Goal: Task Accomplishment & Management: Complete application form

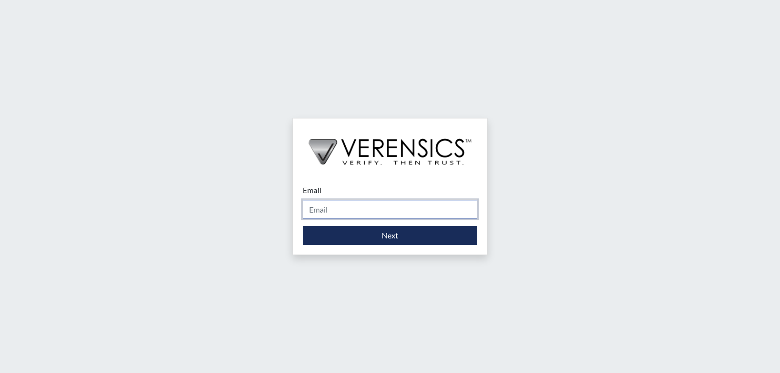
click at [324, 216] on input "Email" at bounding box center [390, 209] width 175 height 19
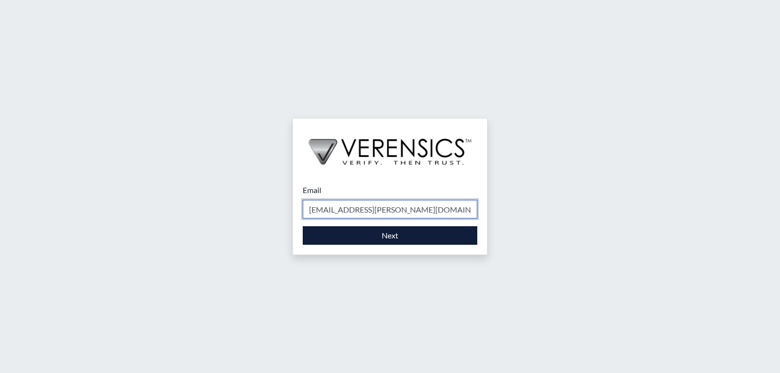
type input "[EMAIL_ADDRESS][PERSON_NAME][DOMAIN_NAME]"
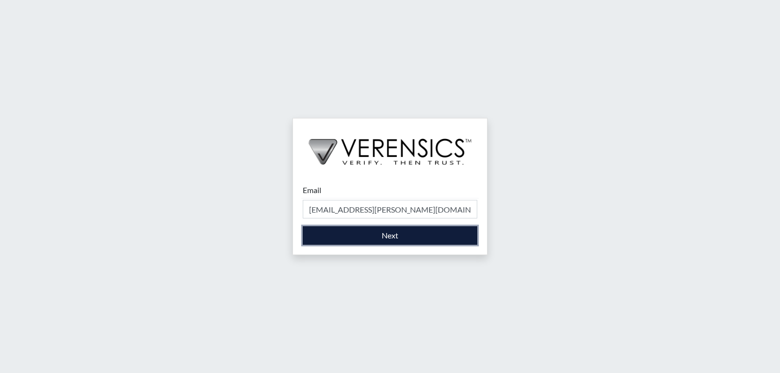
click at [435, 231] on button "Next" at bounding box center [390, 235] width 175 height 19
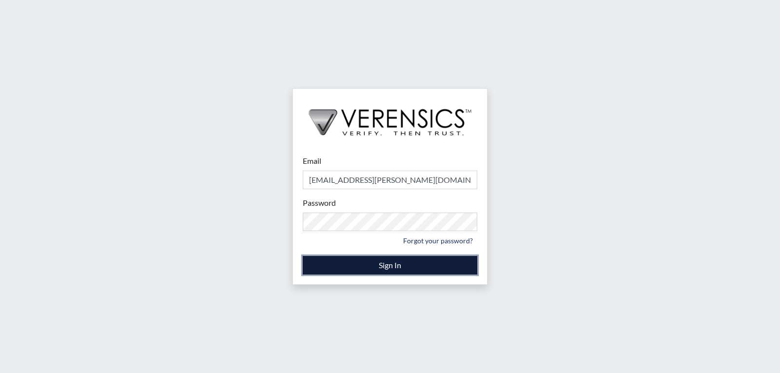
click at [372, 264] on button "Sign In" at bounding box center [390, 265] width 175 height 19
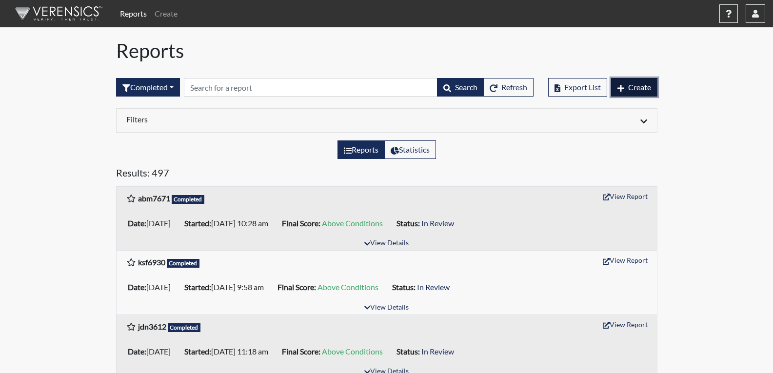
click at [640, 92] on button "Create" at bounding box center [634, 87] width 46 height 19
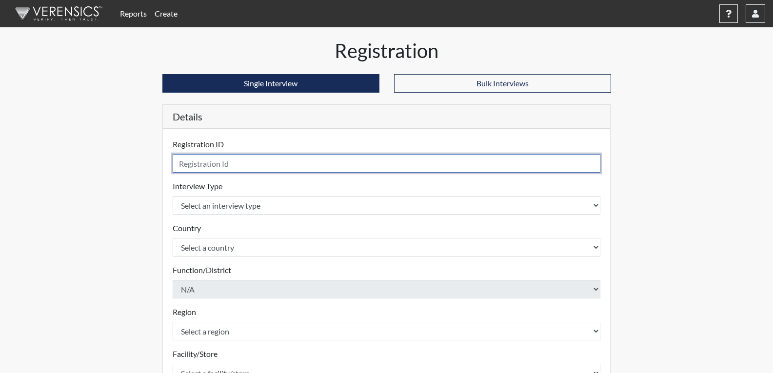
click at [303, 169] on input "text" at bounding box center [387, 163] width 428 height 19
type input "MJF3654"
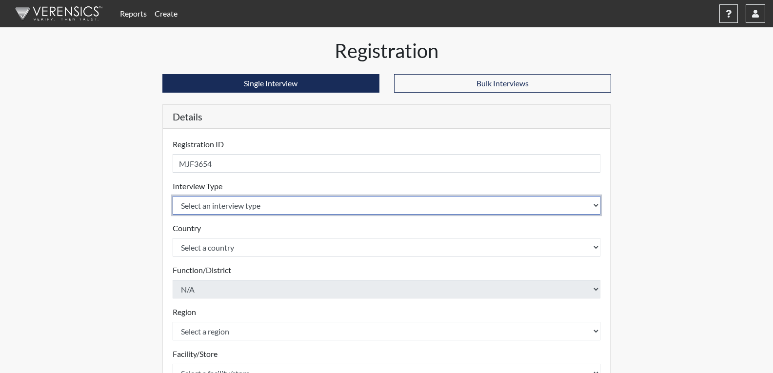
click at [316, 201] on select "Select an interview type Corrections Pre-Employment" at bounding box center [387, 205] width 428 height 19
select select "ff733e93-e1bf-11ea-9c9f-0eff0cf7eb8f"
click at [173, 196] on select "Select an interview type Corrections Pre-Employment" at bounding box center [387, 205] width 428 height 19
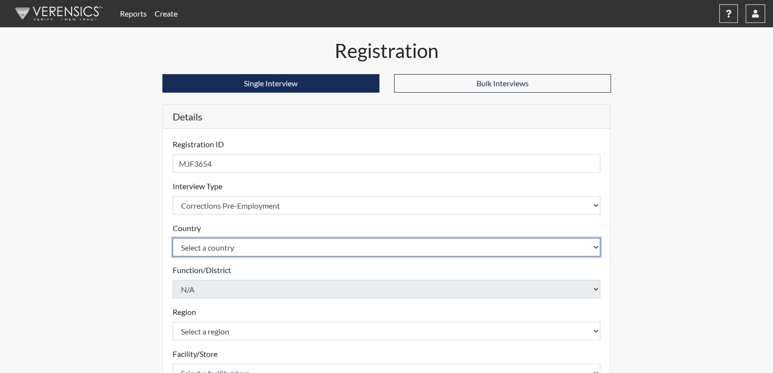
click at [258, 253] on select "Select a country [GEOGRAPHIC_DATA] [GEOGRAPHIC_DATA]" at bounding box center [387, 247] width 428 height 19
select select "united-states-of-[GEOGRAPHIC_DATA]"
click at [173, 238] on select "Select a country [GEOGRAPHIC_DATA] [GEOGRAPHIC_DATA]" at bounding box center [387, 247] width 428 height 19
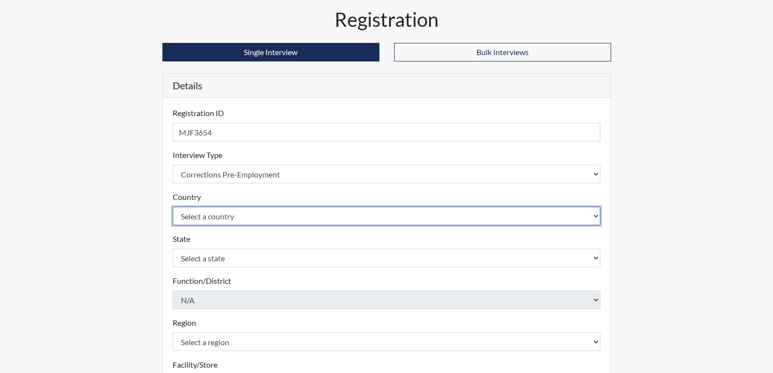
scroll to position [98, 0]
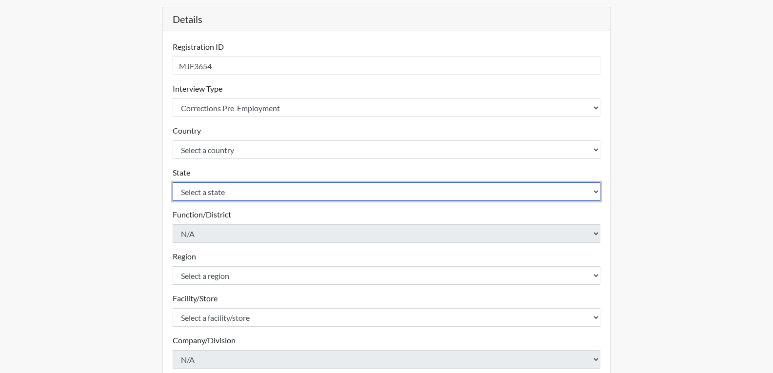
click at [224, 191] on select "Select a state [US_STATE] [US_STATE] [US_STATE] [US_STATE] [US_STATE] [US_STATE…" at bounding box center [387, 191] width 428 height 19
select select "GA"
click at [173, 182] on select "Select a state [US_STATE] [US_STATE] [US_STATE] [US_STATE] [US_STATE] [US_STATE…" at bounding box center [387, 191] width 428 height 19
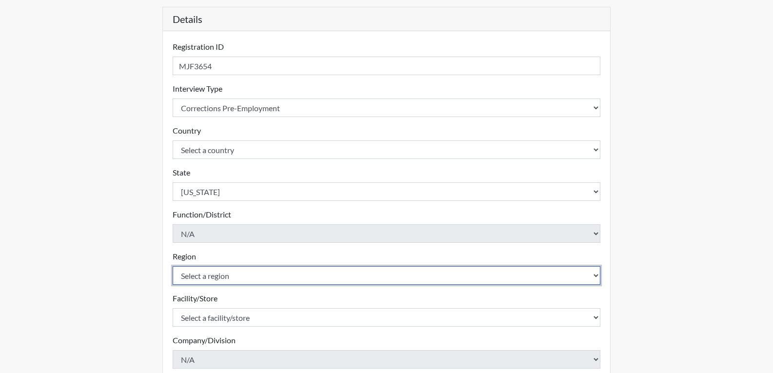
click at [224, 282] on select "Select a region [GEOGRAPHIC_DATA]" at bounding box center [387, 275] width 428 height 19
select select "743fb50d-a618-40f0-9631-f2ad6878b8a9"
click at [173, 266] on select "Select a region [GEOGRAPHIC_DATA]" at bounding box center [387, 275] width 428 height 19
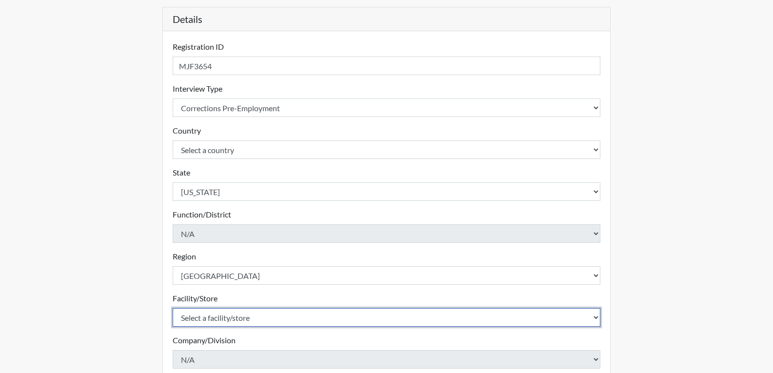
click at [215, 318] on select "Select a facility/store Coastal SP" at bounding box center [387, 317] width 428 height 19
select select "1ca32380-6dc3-48c7-adf5-9eb7d7284c70"
click at [173, 308] on select "Select a facility/store Coastal SP" at bounding box center [387, 317] width 428 height 19
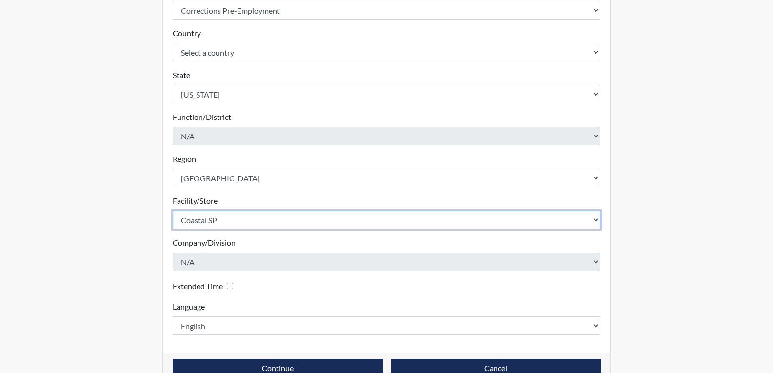
scroll to position [218, 0]
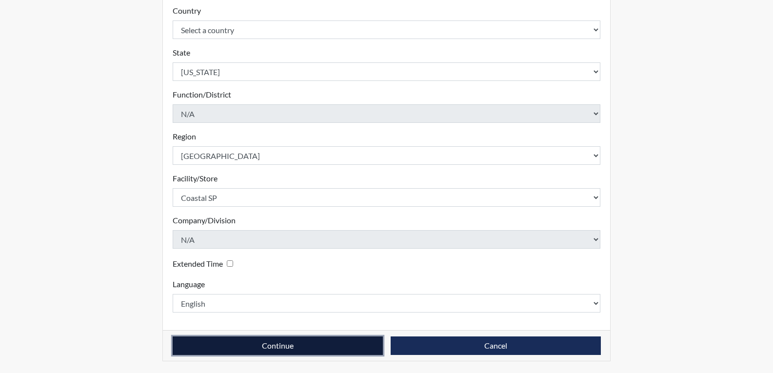
click at [354, 346] on button "Continue" at bounding box center [278, 346] width 210 height 19
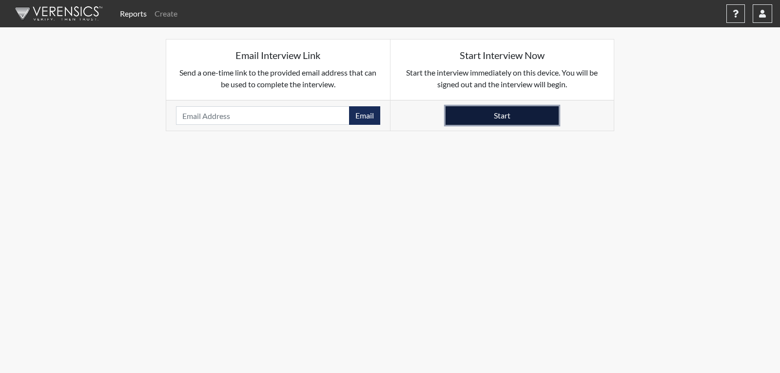
click at [519, 109] on button "Start" at bounding box center [502, 115] width 113 height 19
